Goal: Information Seeking & Learning: Learn about a topic

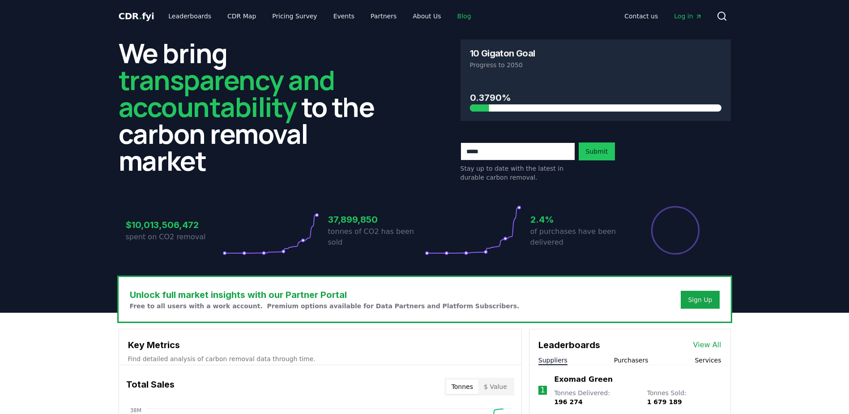
click at [450, 17] on link "Blog" at bounding box center [464, 16] width 28 height 16
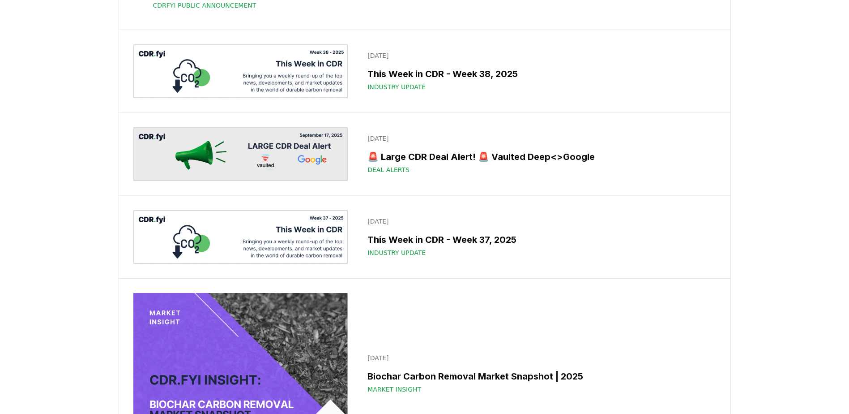
scroll to position [134, 0]
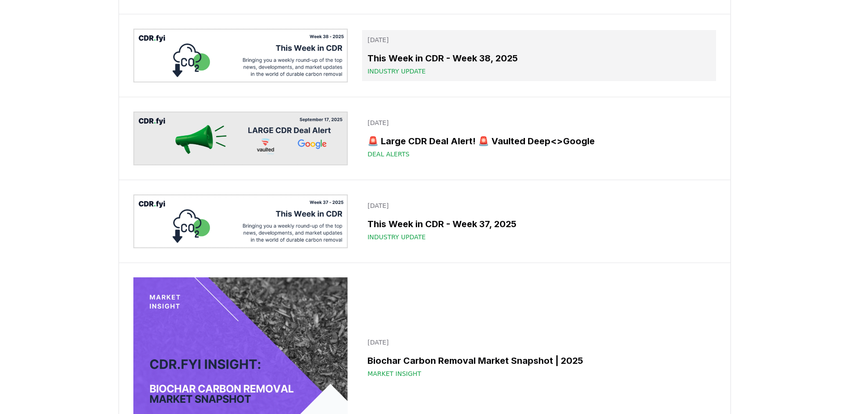
click at [393, 76] on span "Industry Update" at bounding box center [397, 71] width 58 height 9
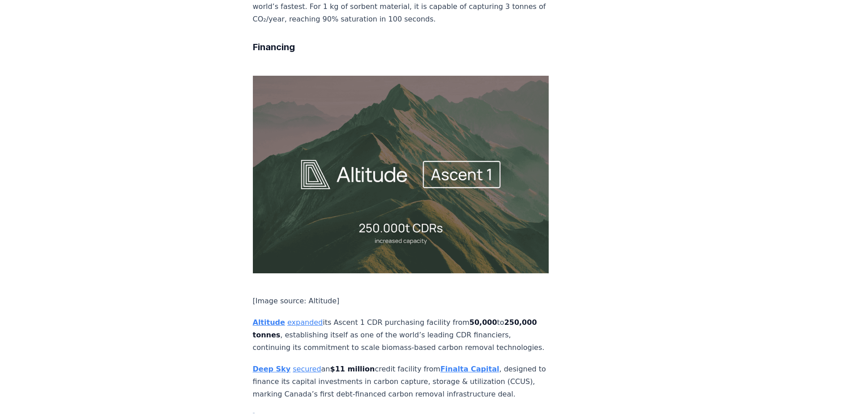
scroll to position [2086, 0]
